Goal: Task Accomplishment & Management: Use online tool/utility

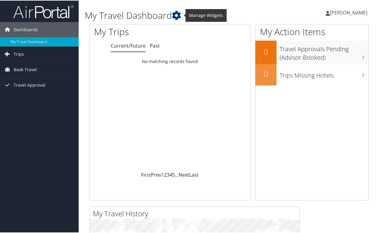
click at [179, 17] on icon at bounding box center [176, 14] width 9 height 9
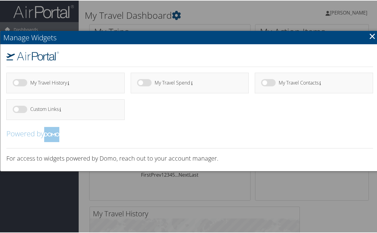
click at [369, 37] on link "×" at bounding box center [372, 35] width 7 height 12
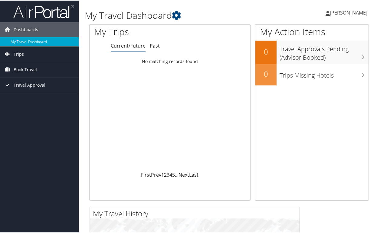
click at [331, 13] on span "[PERSON_NAME]" at bounding box center [348, 12] width 37 height 7
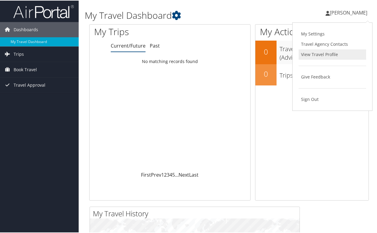
click at [319, 53] on link "View Travel Profile" at bounding box center [331, 54] width 67 height 10
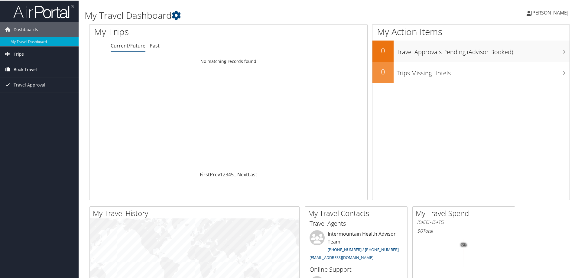
click at [24, 69] on span "Book Travel" at bounding box center [25, 68] width 23 height 15
click at [50, 100] on link "Book/Manage Online Trips" at bounding box center [39, 99] width 79 height 9
